Goal: Task Accomplishment & Management: Manage account settings

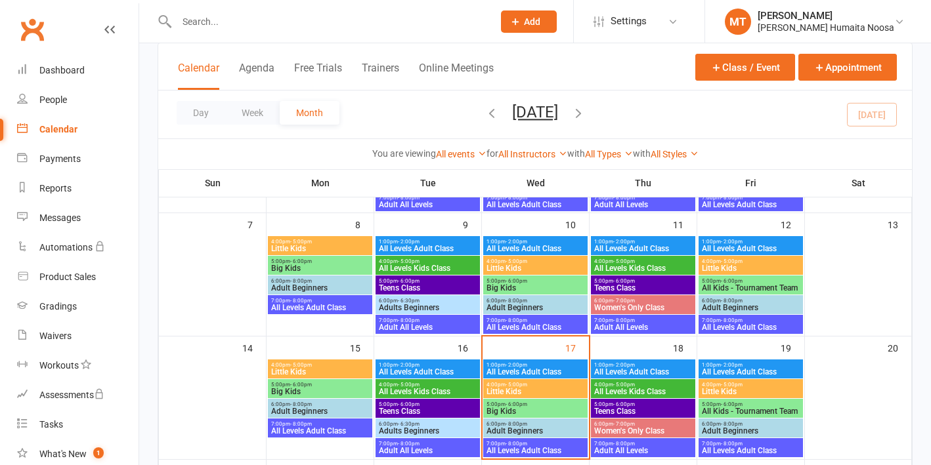
scroll to position [233, 0]
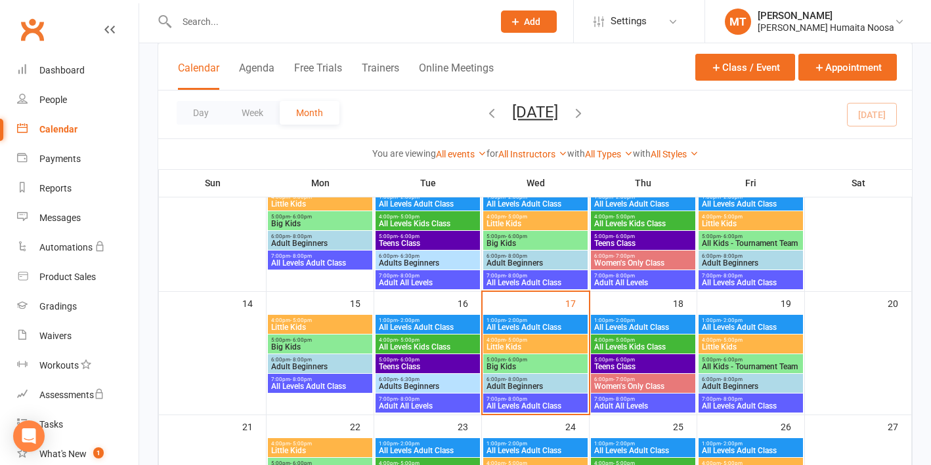
click at [747, 344] on span "Little Kids" at bounding box center [750, 347] width 99 height 8
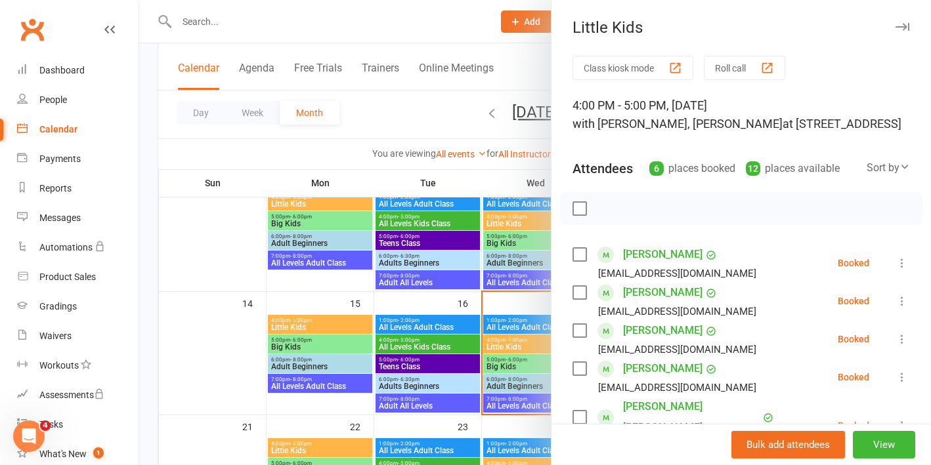
scroll to position [54, 0]
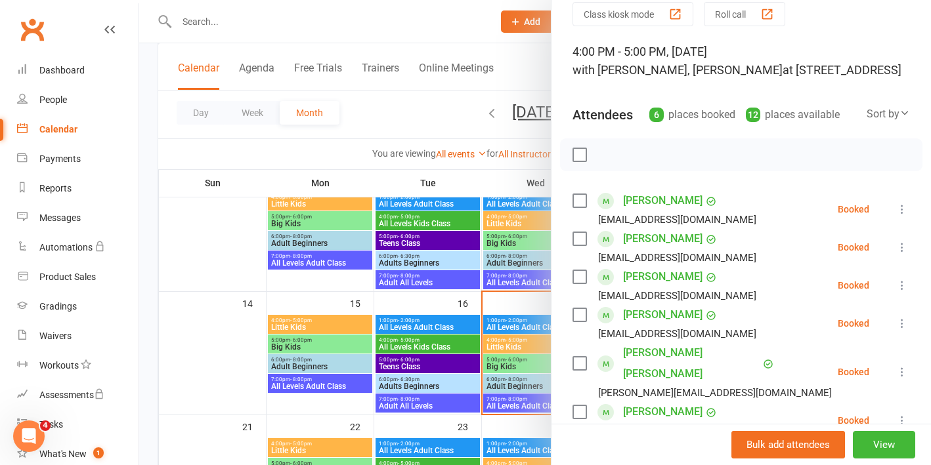
click at [904, 247] on icon at bounding box center [901, 247] width 13 height 13
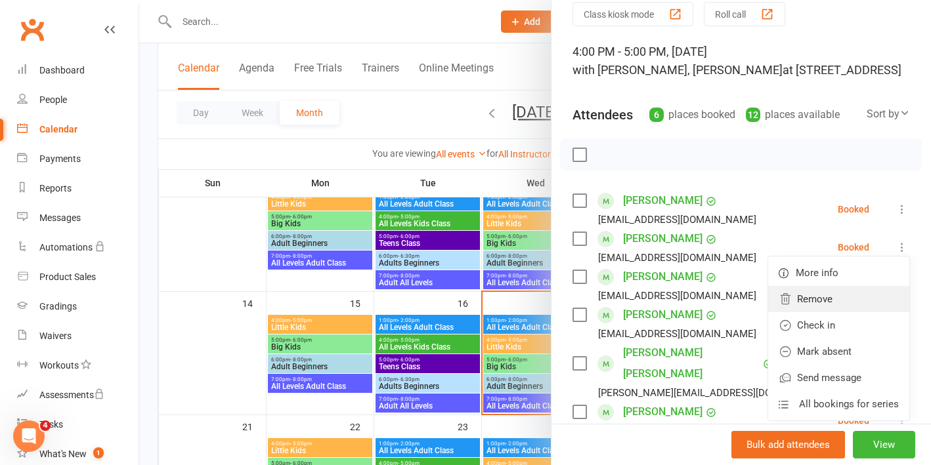
click at [799, 303] on link "Remove" at bounding box center [838, 299] width 141 height 26
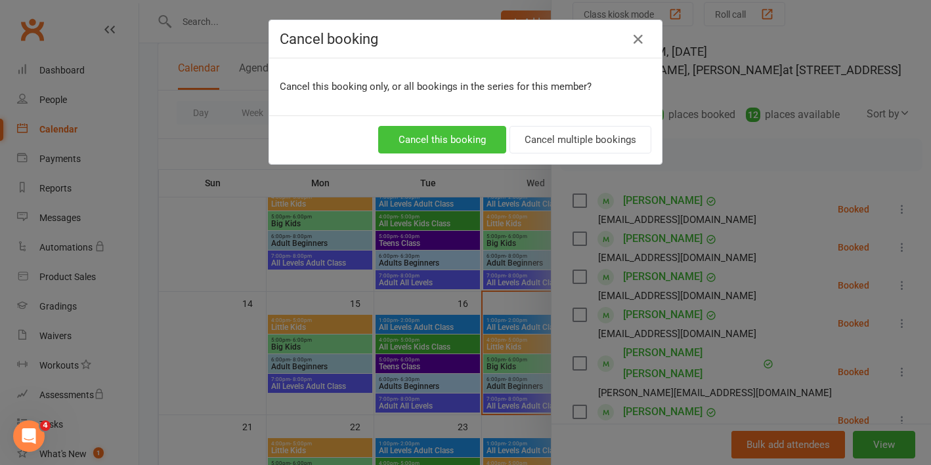
click at [461, 129] on button "Cancel this booking" at bounding box center [442, 140] width 128 height 28
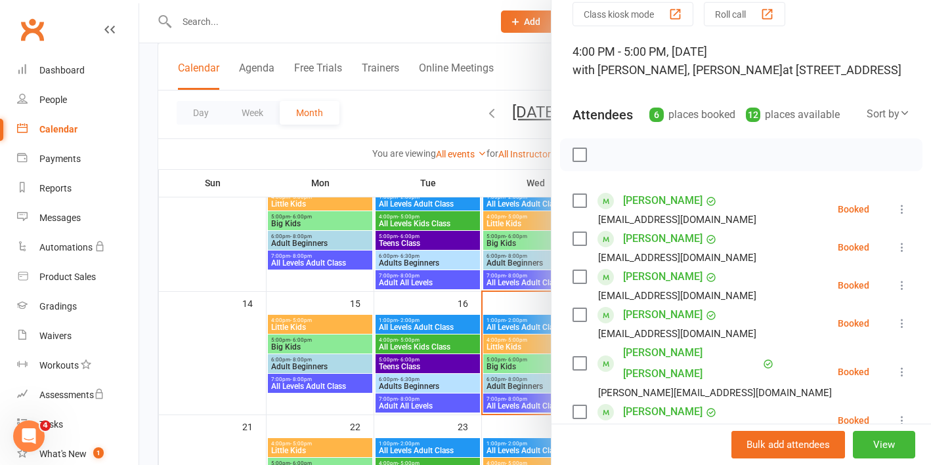
click at [512, 341] on div at bounding box center [535, 232] width 792 height 465
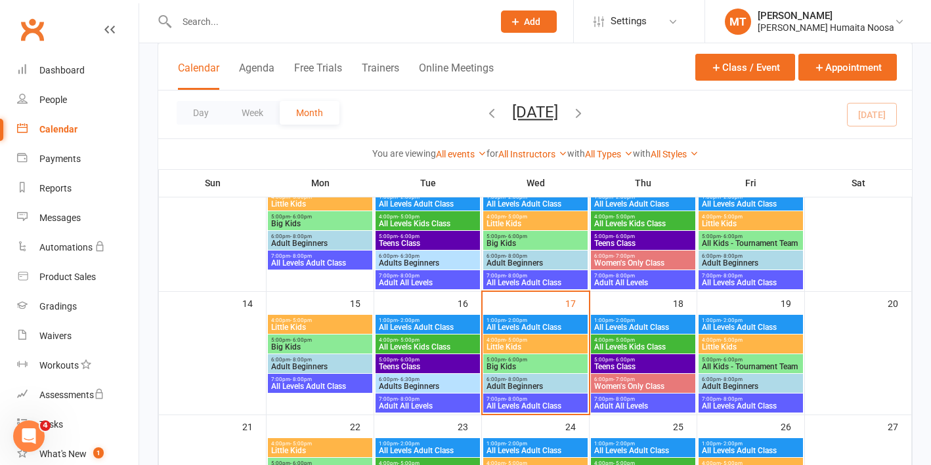
click at [512, 345] on span "Little Kids" at bounding box center [535, 347] width 99 height 8
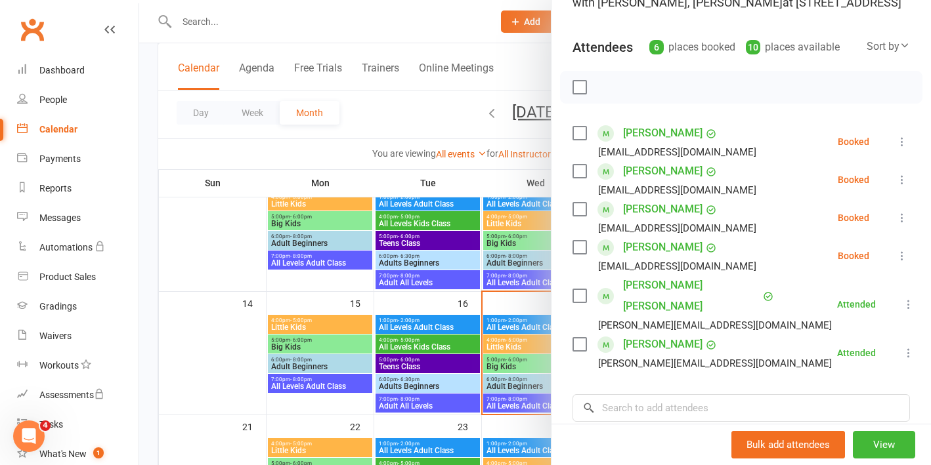
scroll to position [129, 0]
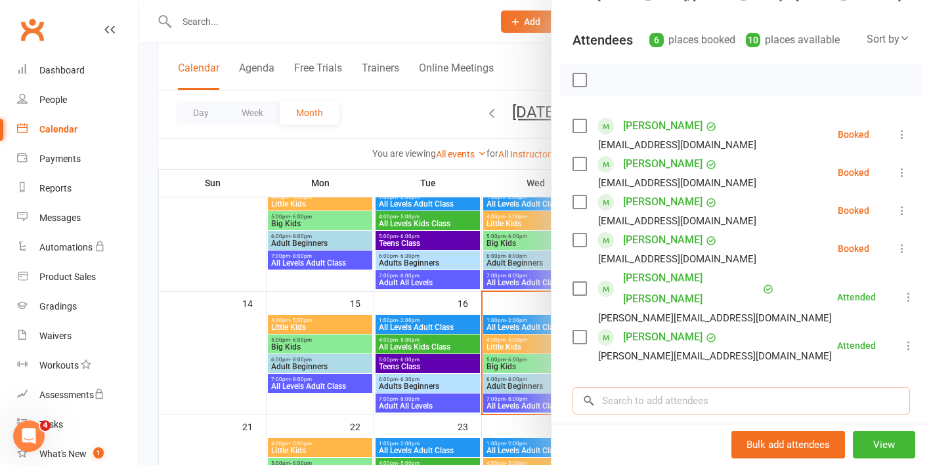
click at [614, 387] on input "search" at bounding box center [740, 401] width 337 height 28
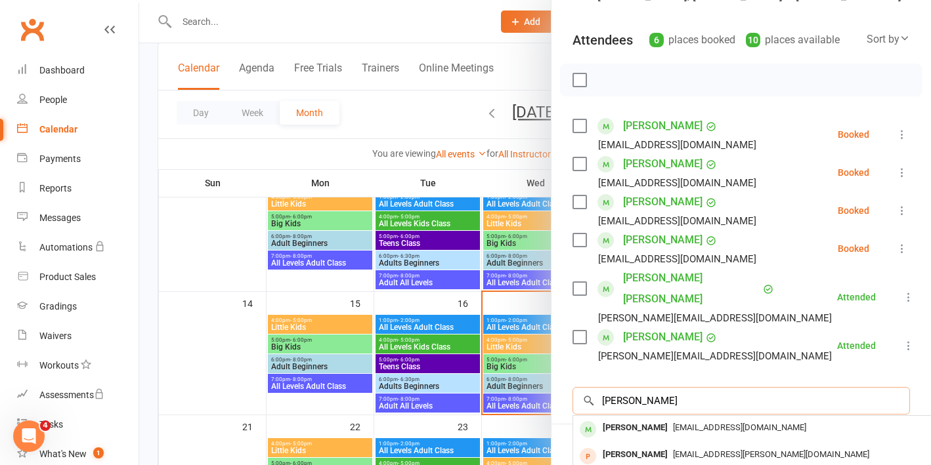
scroll to position [160, 0]
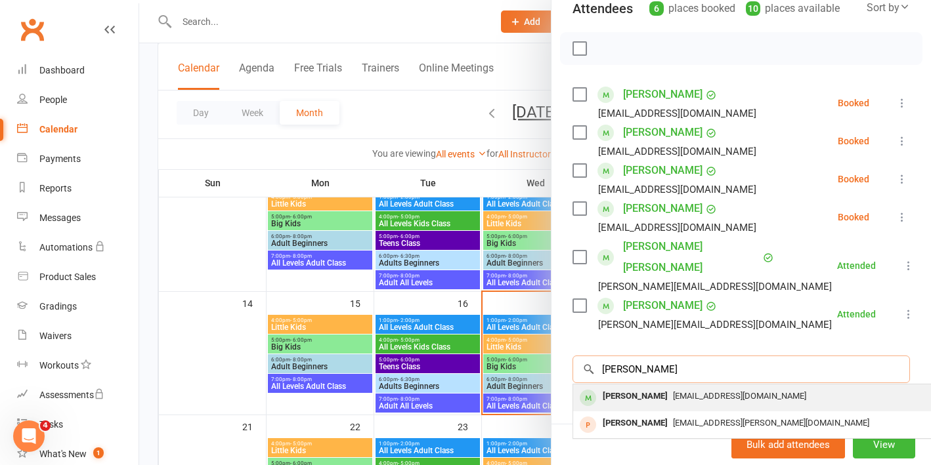
type input "[PERSON_NAME]"
click at [652, 387] on div "[PERSON_NAME]" at bounding box center [634, 396] width 75 height 19
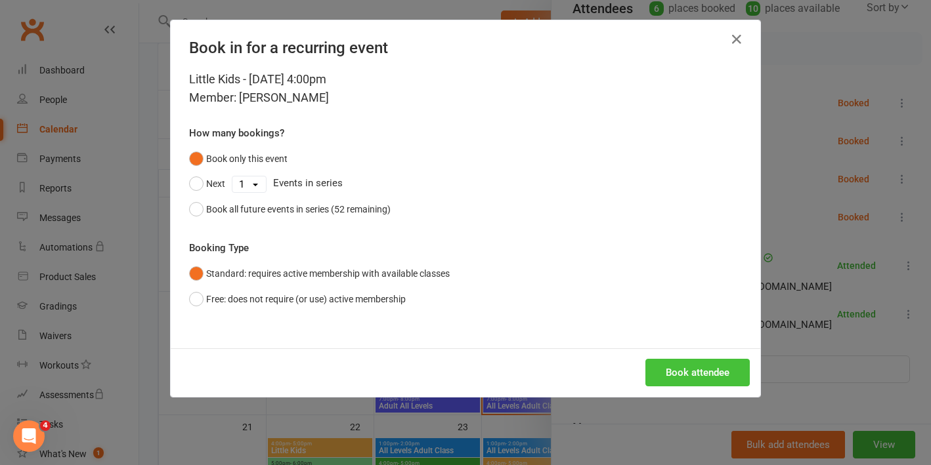
click at [671, 365] on button "Book attendee" at bounding box center [697, 373] width 104 height 28
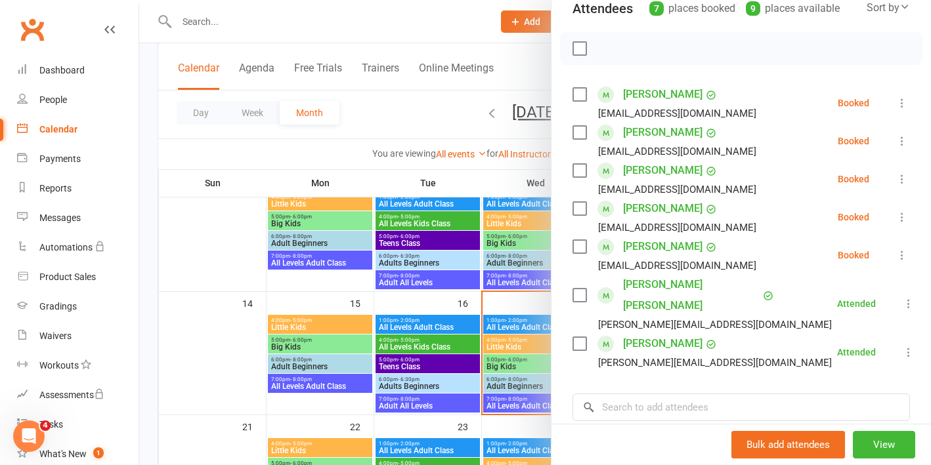
click at [899, 138] on icon at bounding box center [901, 141] width 13 height 13
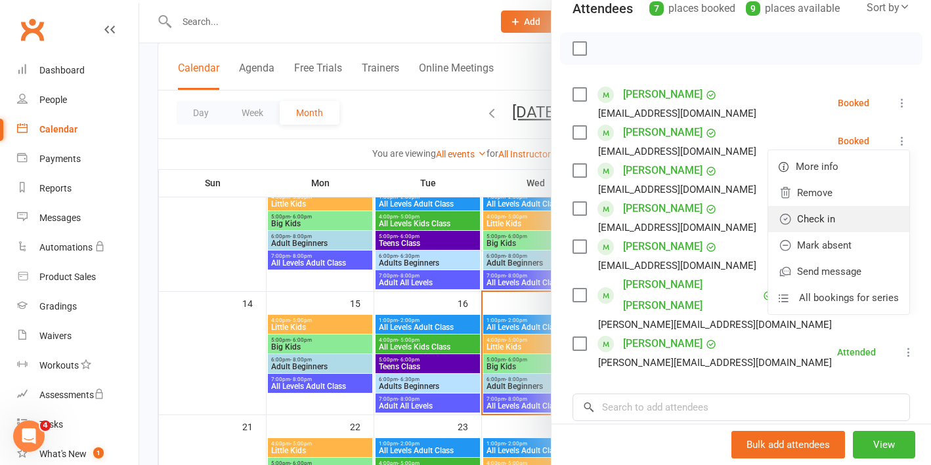
click at [829, 216] on link "Check in" at bounding box center [838, 219] width 141 height 26
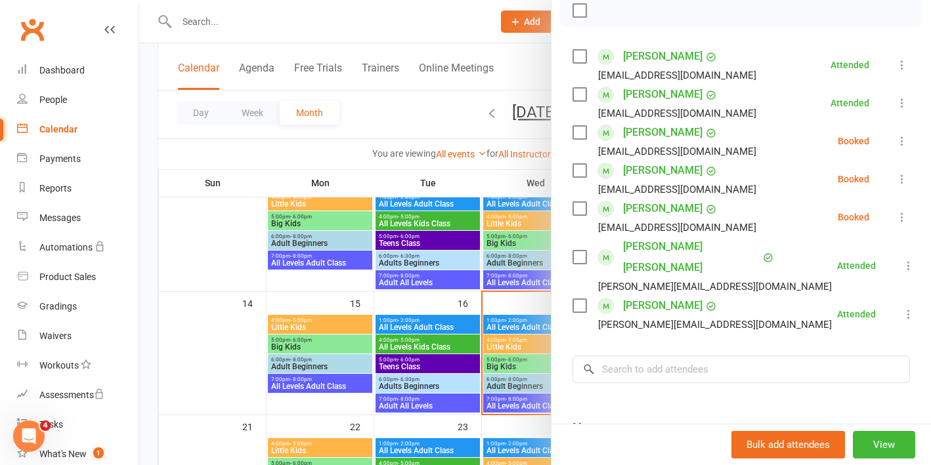
scroll to position [204, 0]
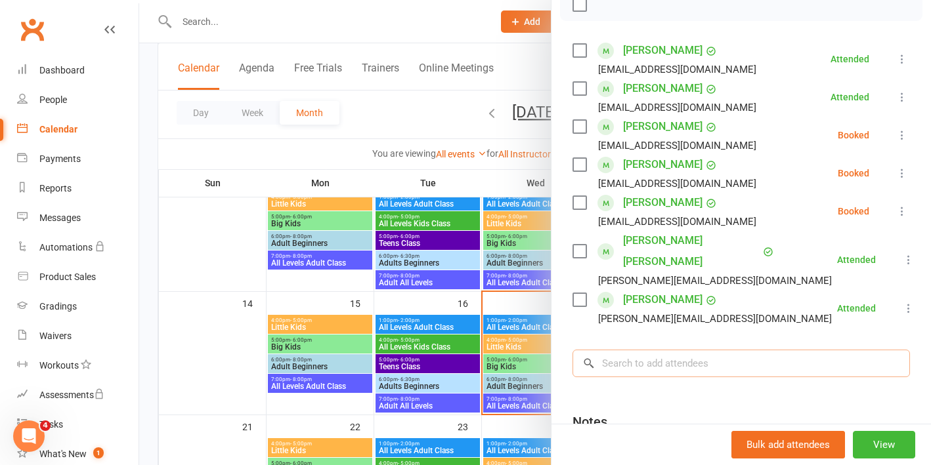
click at [628, 350] on input "search" at bounding box center [740, 364] width 337 height 28
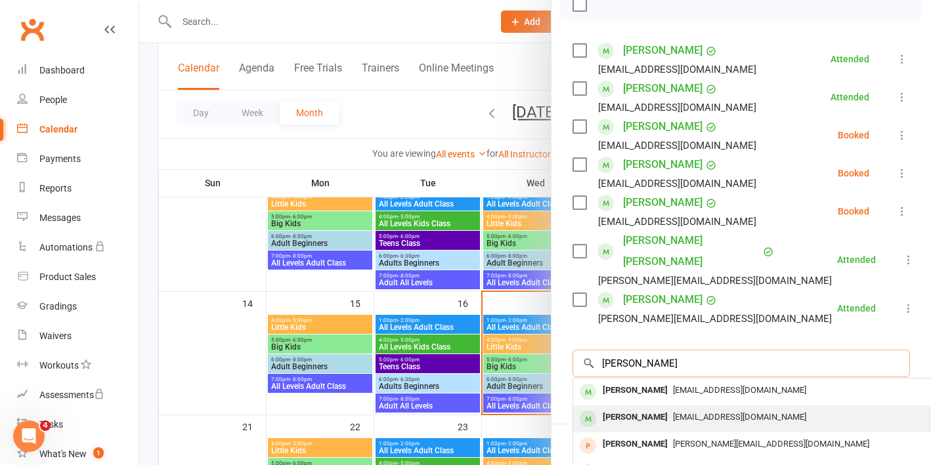
type input "[PERSON_NAME]"
click at [624, 408] on div "[PERSON_NAME]" at bounding box center [634, 417] width 75 height 19
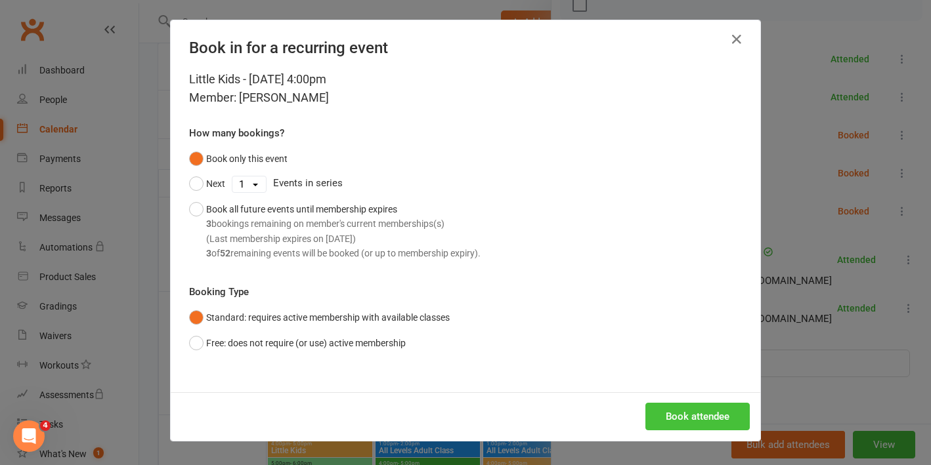
click at [676, 408] on button "Book attendee" at bounding box center [697, 417] width 104 height 28
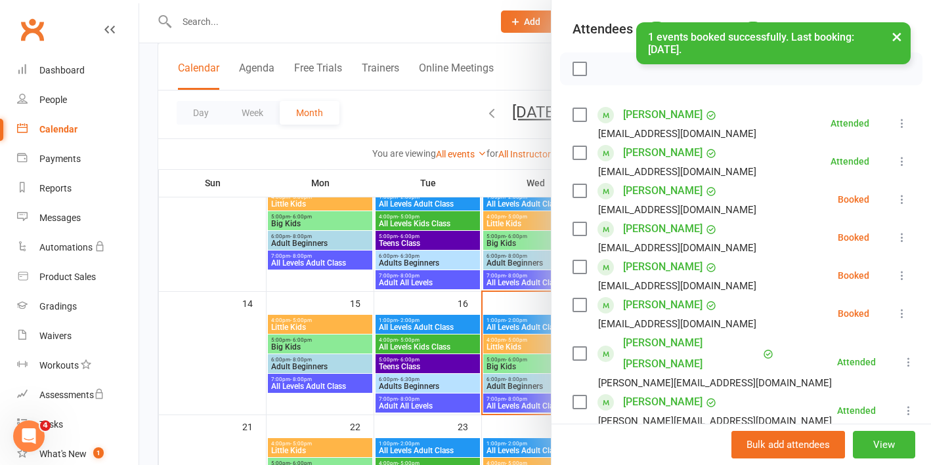
scroll to position [152, 0]
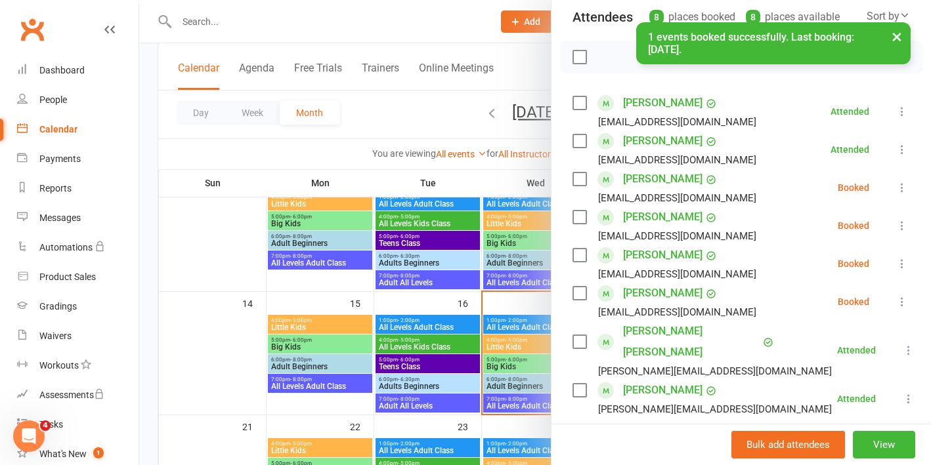
click at [904, 226] on icon at bounding box center [901, 225] width 13 height 13
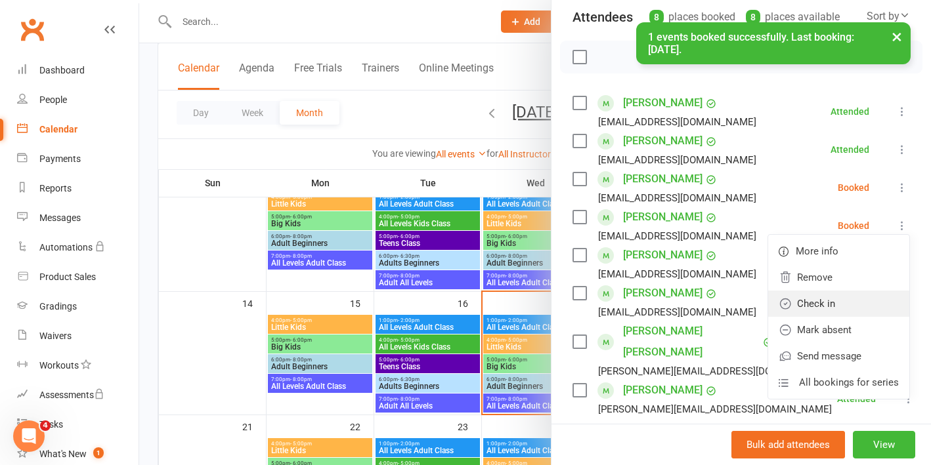
click at [826, 307] on link "Check in" at bounding box center [838, 304] width 141 height 26
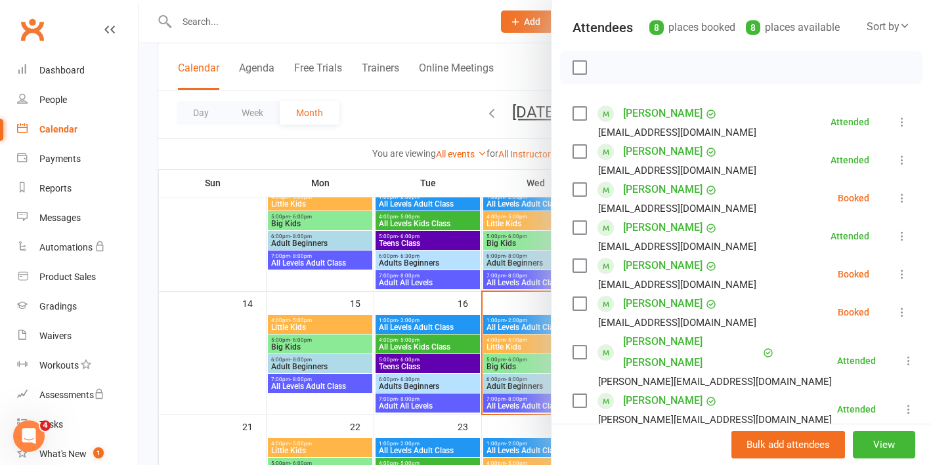
scroll to position [203, 0]
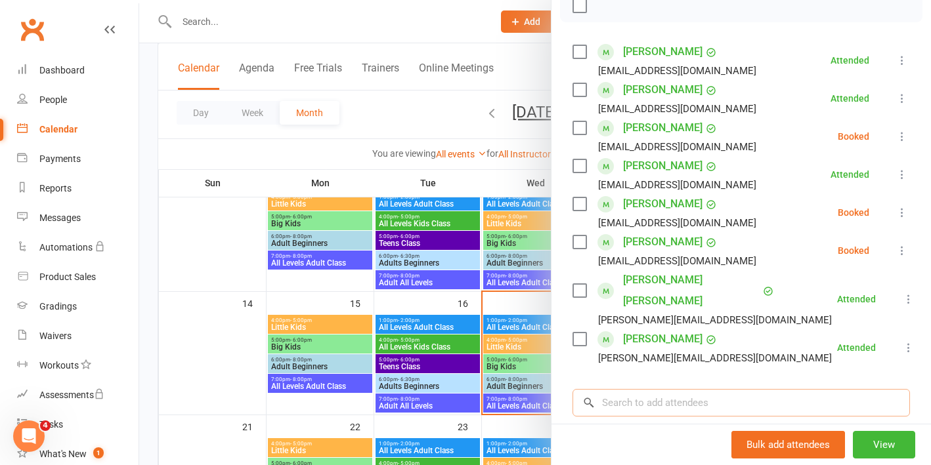
click at [644, 389] on input "search" at bounding box center [740, 403] width 337 height 28
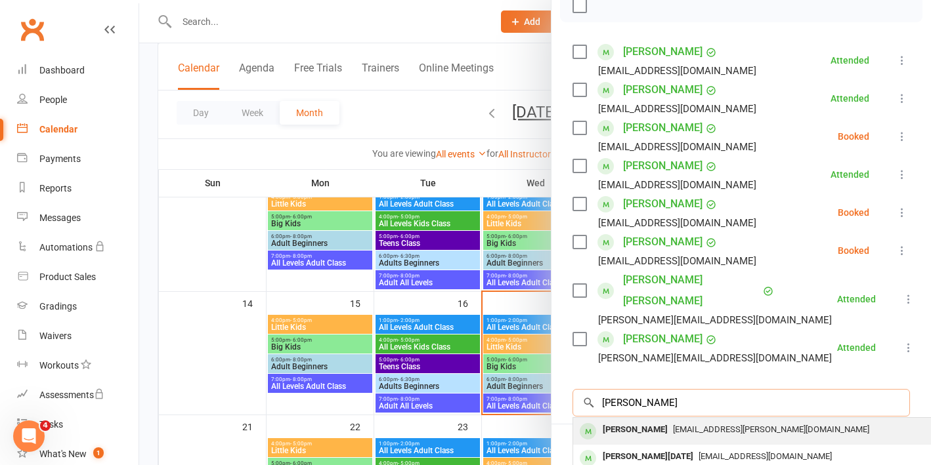
scroll to position [219, 0]
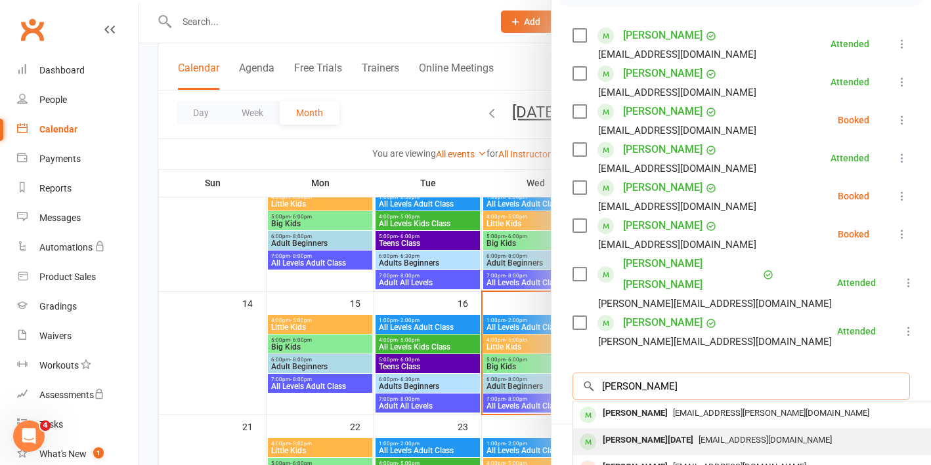
type input "[PERSON_NAME]"
click at [698, 435] on span "[EMAIL_ADDRESS][DOMAIN_NAME]" at bounding box center [764, 440] width 133 height 10
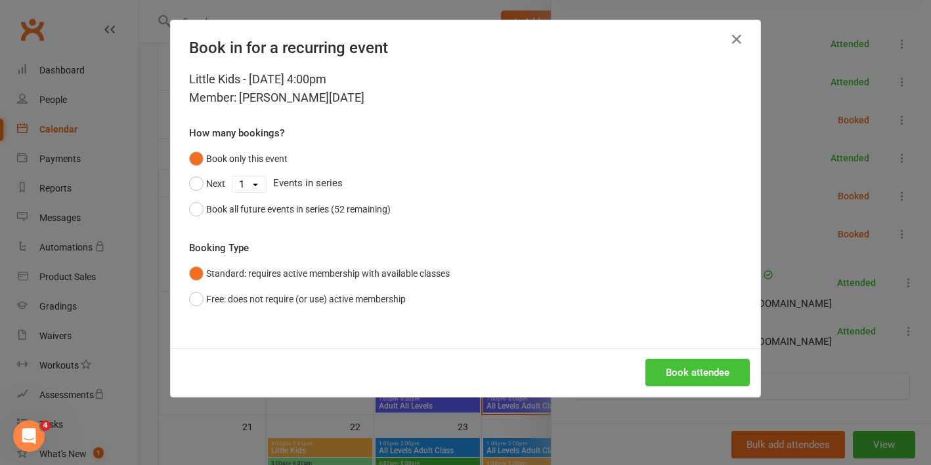
click at [698, 360] on button "Book attendee" at bounding box center [697, 373] width 104 height 28
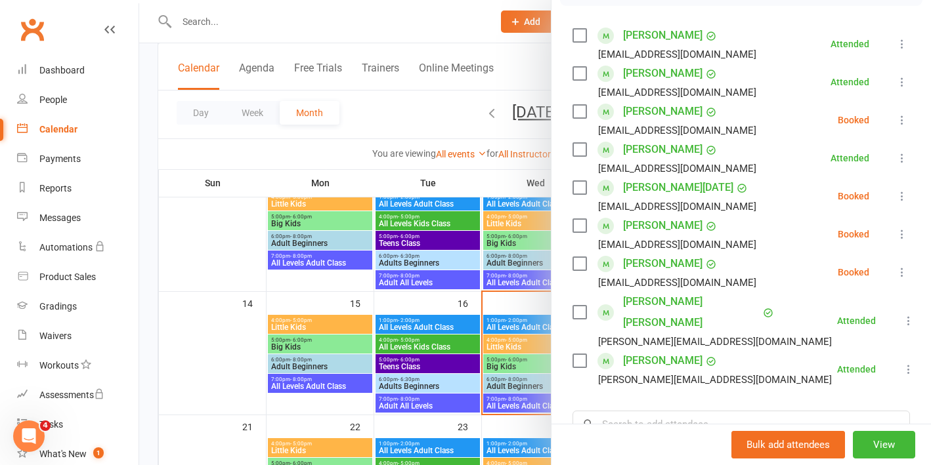
click at [899, 198] on icon at bounding box center [901, 196] width 13 height 13
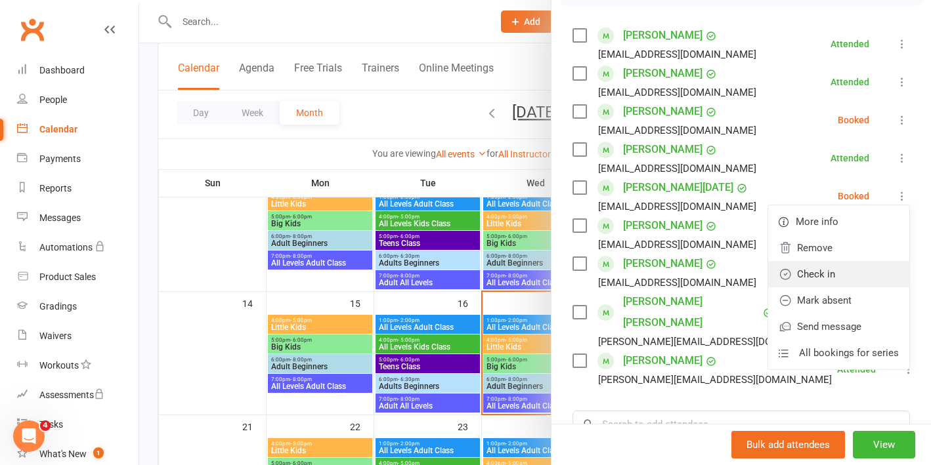
click at [810, 281] on link "Check in" at bounding box center [838, 274] width 141 height 26
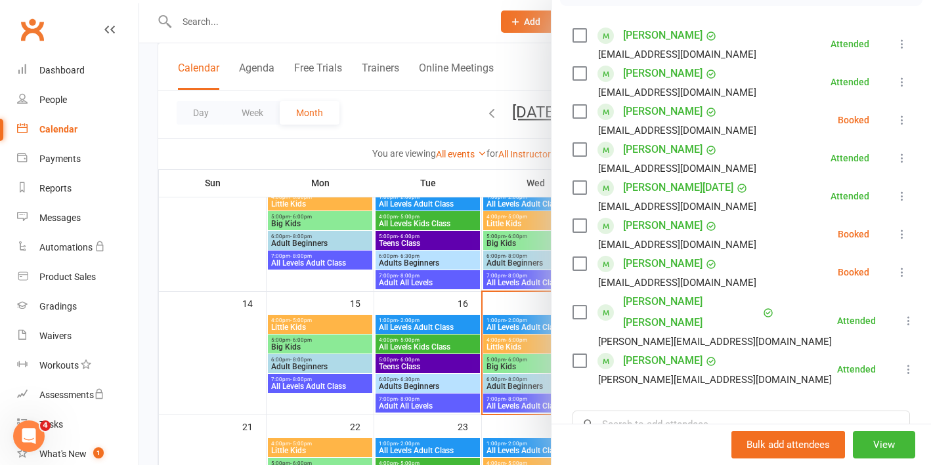
click at [905, 235] on icon at bounding box center [901, 234] width 13 height 13
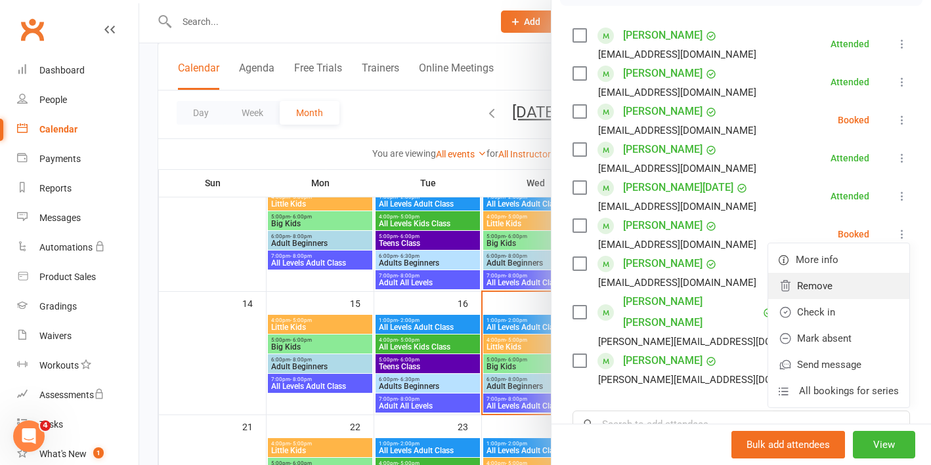
click at [827, 287] on link "Remove" at bounding box center [838, 286] width 141 height 26
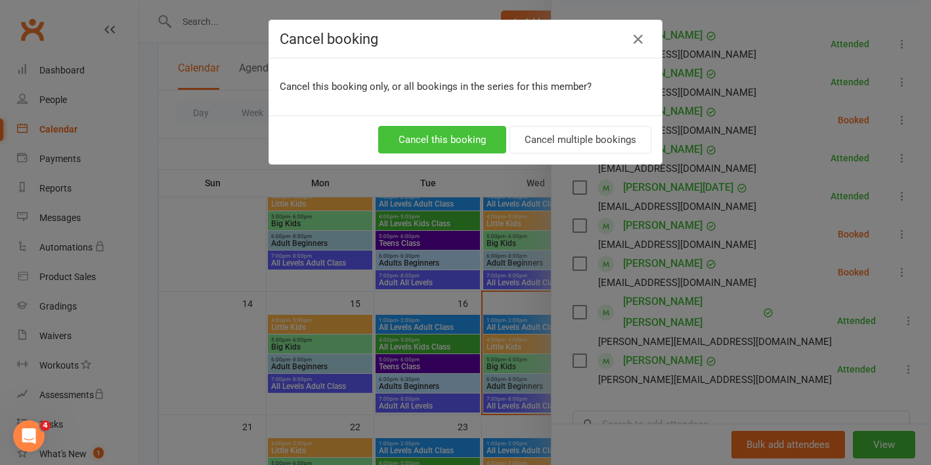
click at [456, 138] on button "Cancel this booking" at bounding box center [442, 140] width 128 height 28
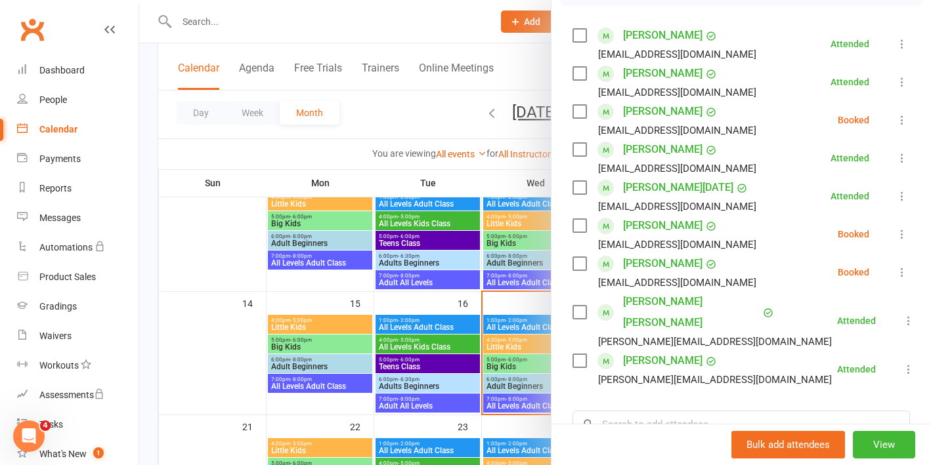
click at [252, 303] on div at bounding box center [535, 232] width 792 height 465
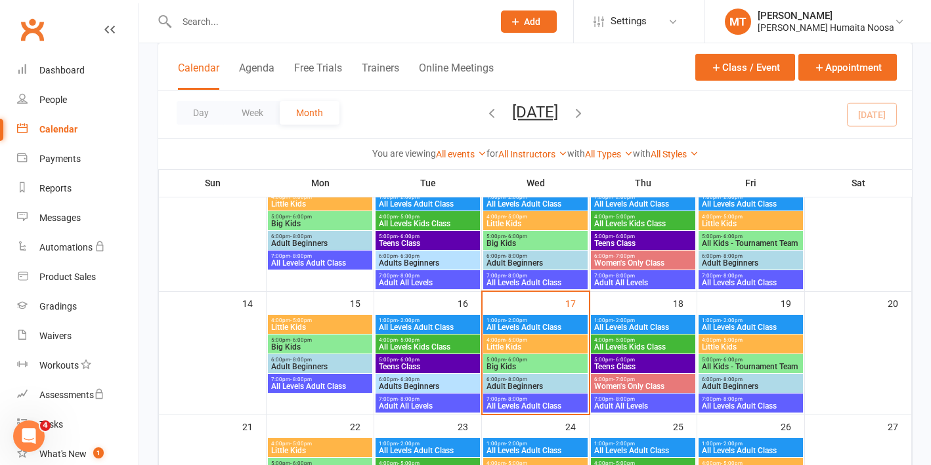
click at [423, 347] on span "All Levels Kids Class" at bounding box center [427, 347] width 99 height 8
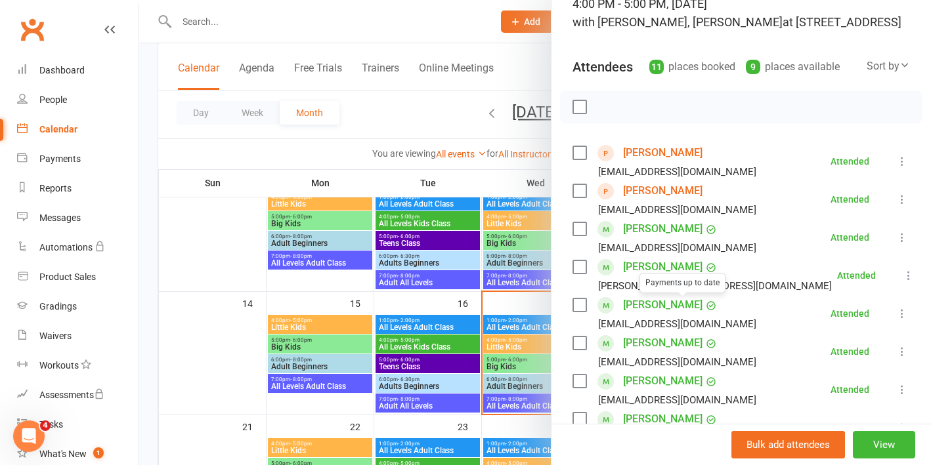
scroll to position [173, 0]
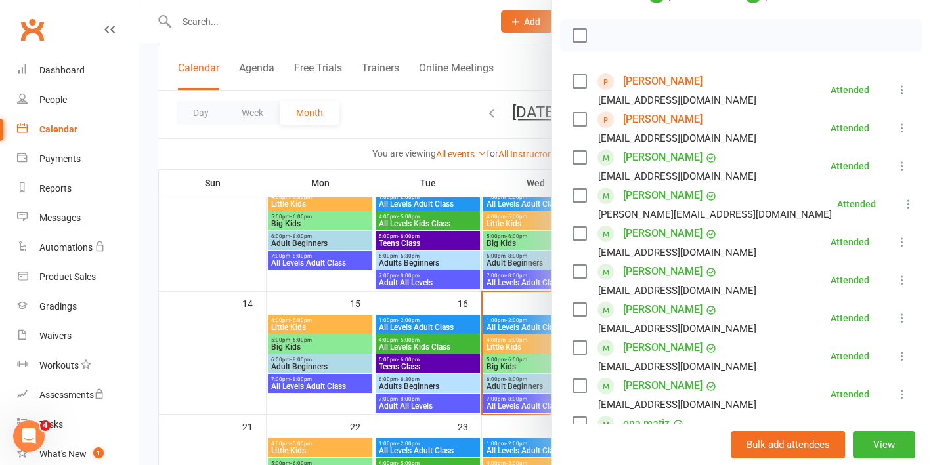
click at [900, 91] on icon at bounding box center [901, 89] width 13 height 13
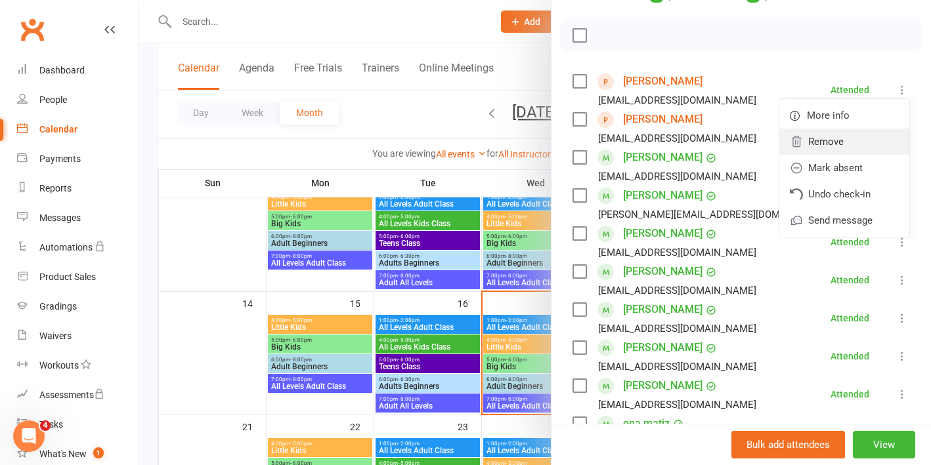
click at [830, 142] on link "Remove" at bounding box center [844, 142] width 130 height 26
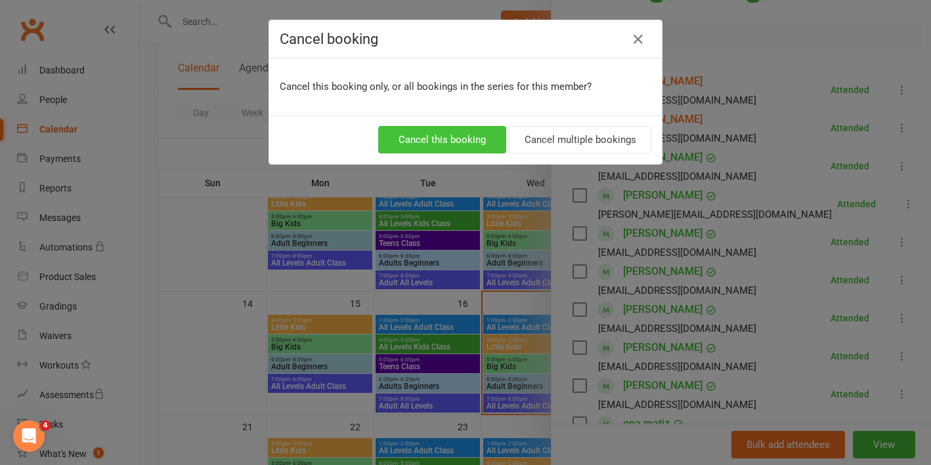
click at [451, 142] on button "Cancel this booking" at bounding box center [442, 140] width 128 height 28
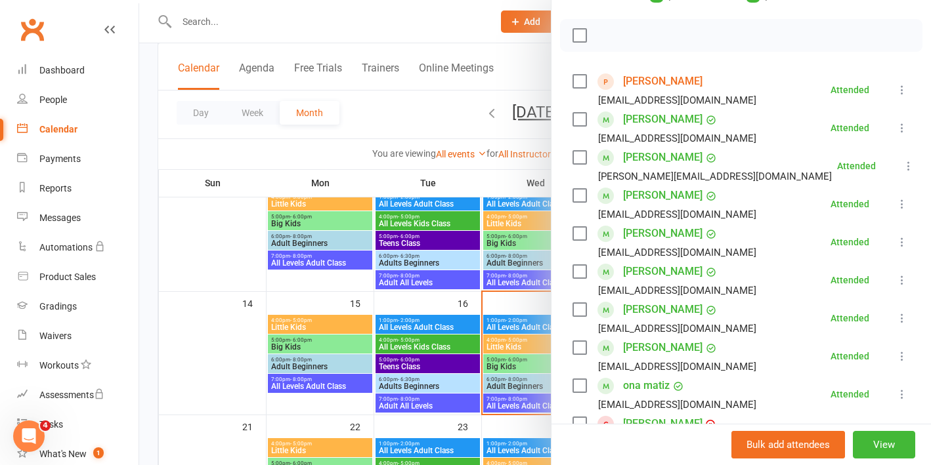
click at [899, 87] on icon at bounding box center [901, 89] width 13 height 13
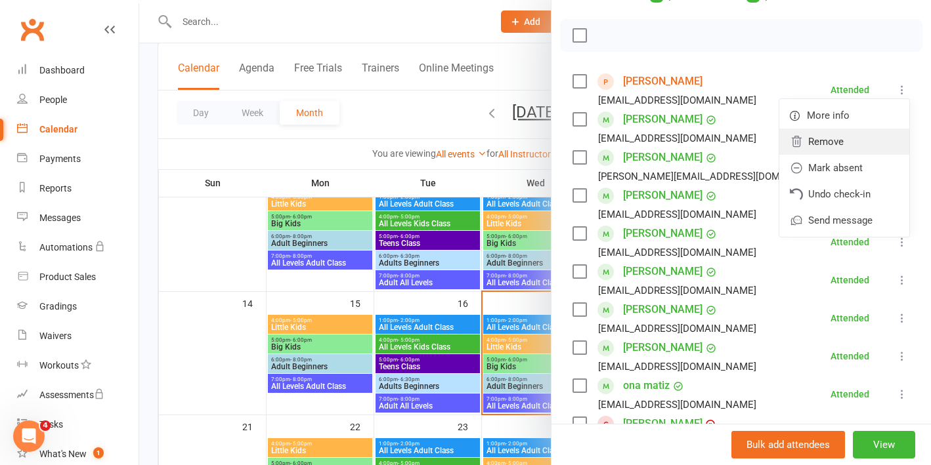
click at [824, 145] on link "Remove" at bounding box center [844, 142] width 130 height 26
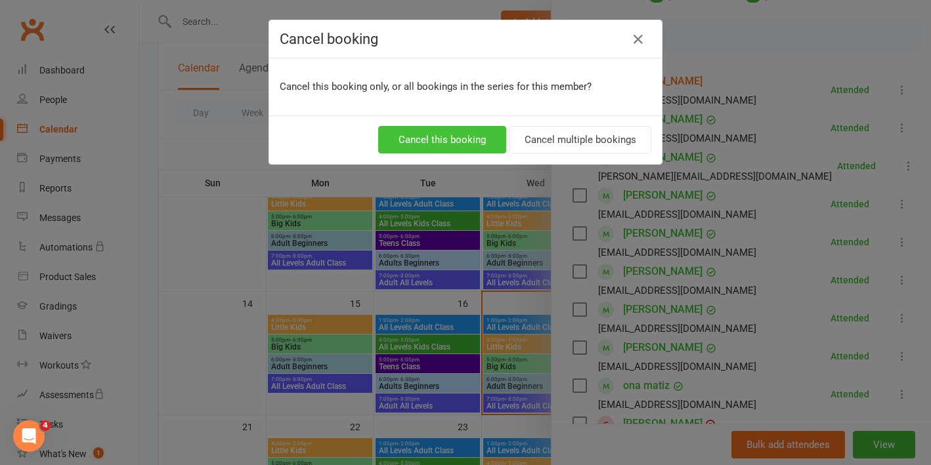
click at [454, 133] on button "Cancel this booking" at bounding box center [442, 140] width 128 height 28
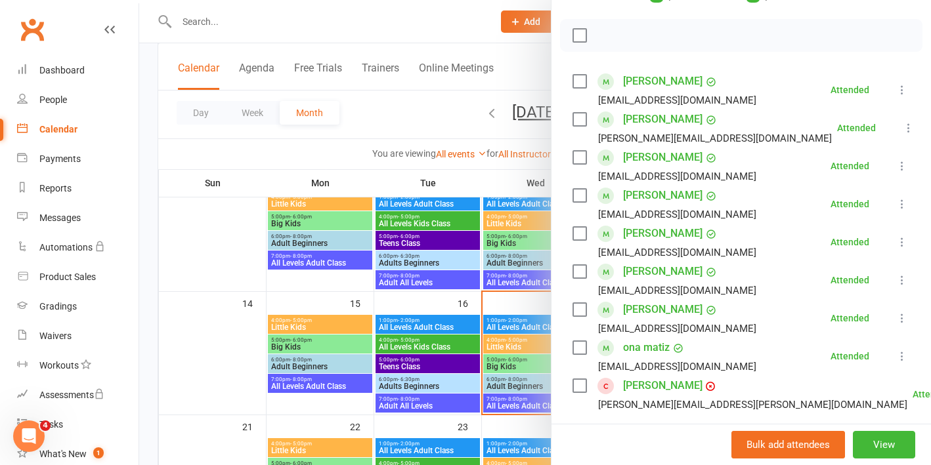
click at [335, 287] on div at bounding box center [535, 232] width 792 height 465
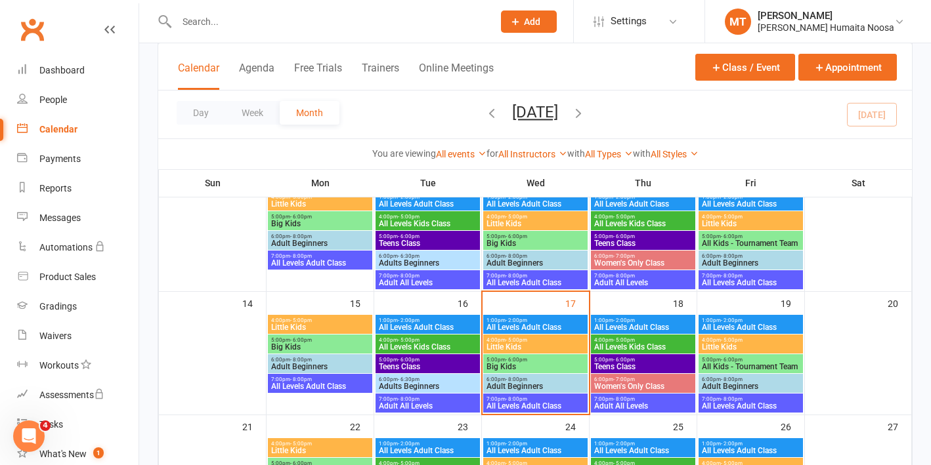
click at [643, 343] on span "All Levels Kids Class" at bounding box center [642, 347] width 99 height 8
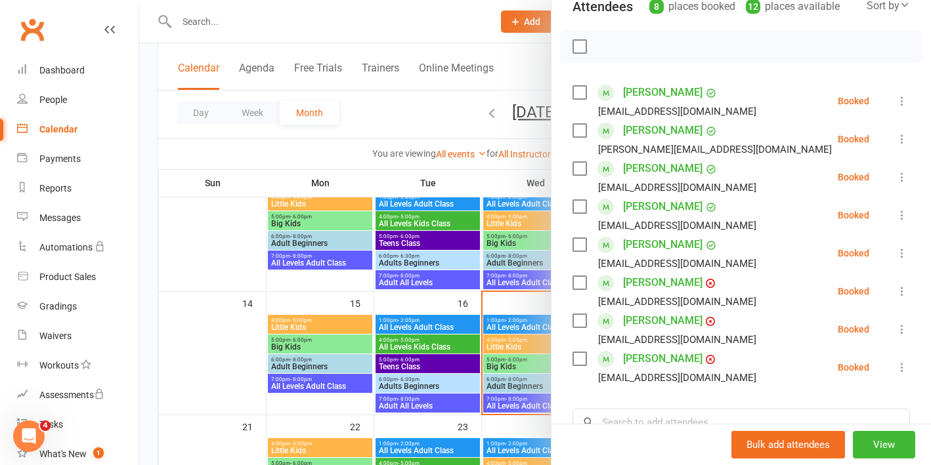
scroll to position [165, 0]
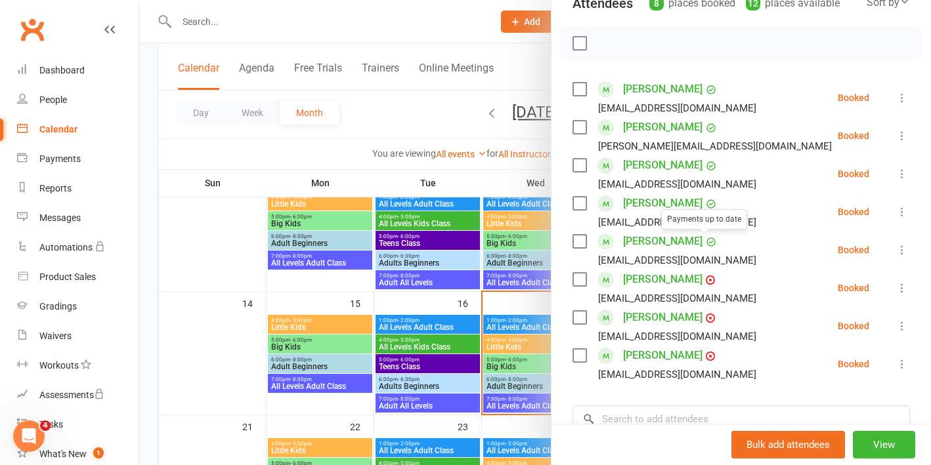
click at [467, 303] on div at bounding box center [535, 232] width 792 height 465
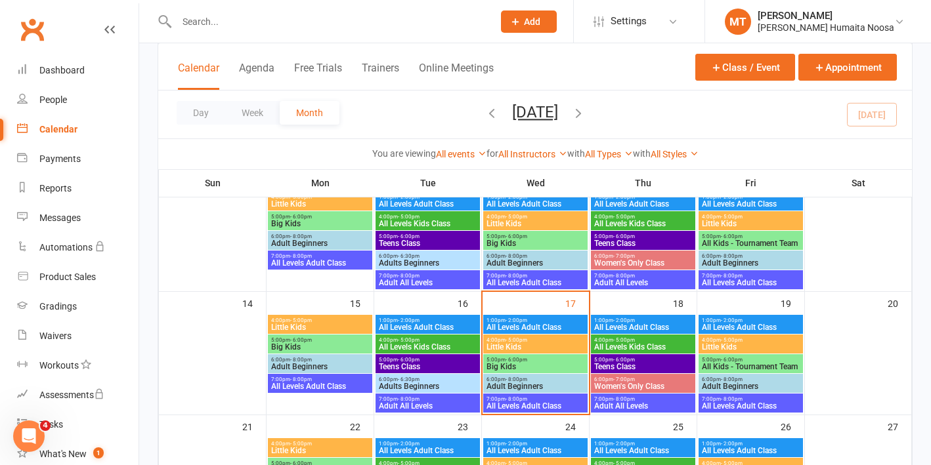
click at [749, 344] on span "Little Kids" at bounding box center [750, 347] width 99 height 8
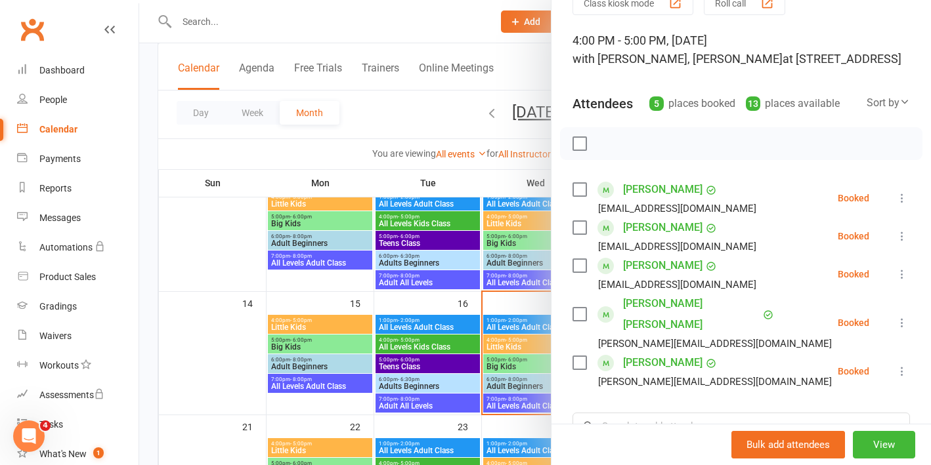
scroll to position [70, 0]
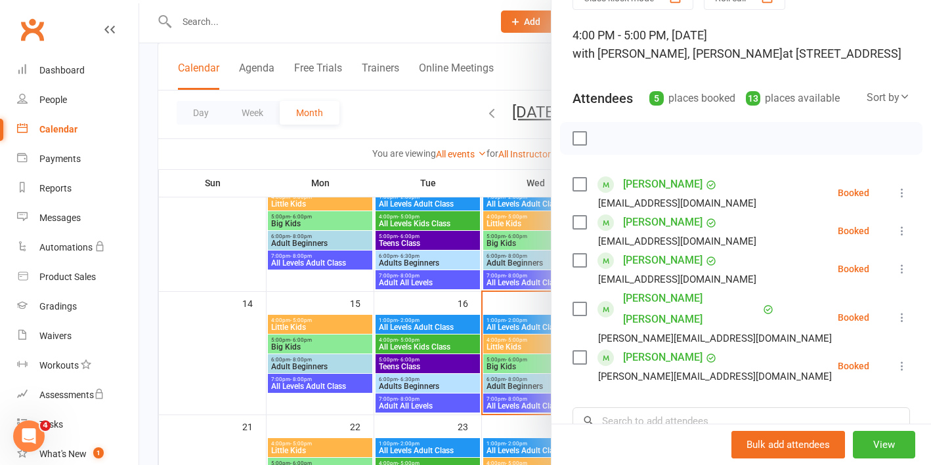
click at [406, 291] on div at bounding box center [535, 232] width 792 height 465
